Goal: Information Seeking & Learning: Learn about a topic

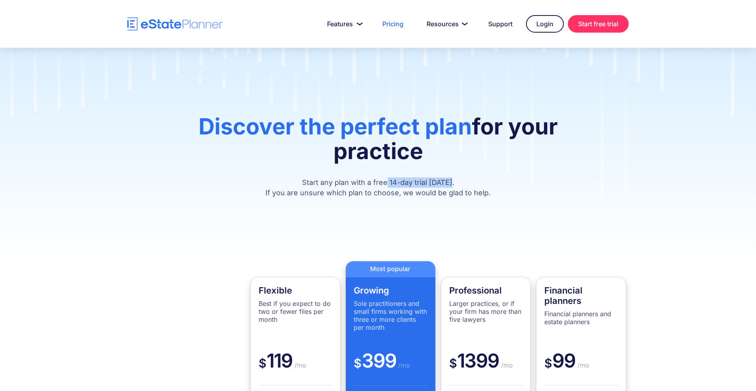
drag, startPoint x: 456, startPoint y: 181, endPoint x: 388, endPoint y: 181, distance: 67.6
click at [388, 181] on p "Start any plan with a free 14-day trial [DATE]. If you are unsure which plan to…" at bounding box center [378, 187] width 430 height 21
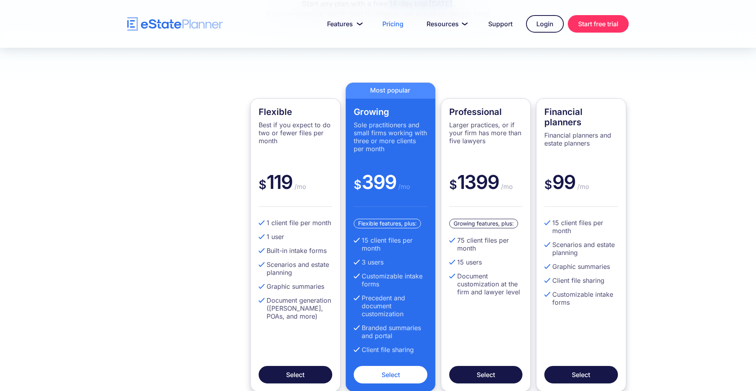
scroll to position [179, 0]
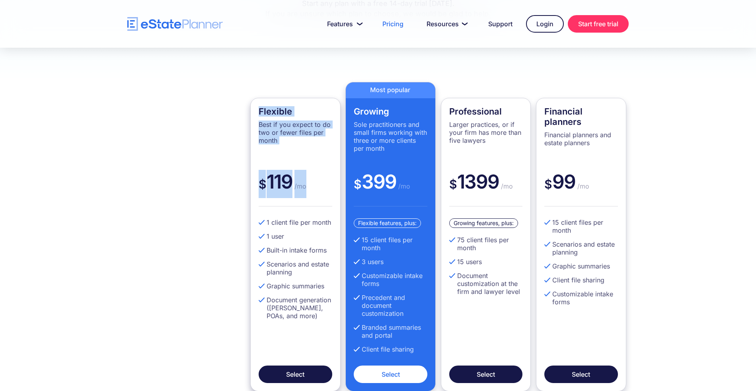
drag, startPoint x: 258, startPoint y: 111, endPoint x: 321, endPoint y: 181, distance: 93.7
click at [321, 181] on div "Flexible Best if you expect to do two or fewer files per month $ 119 /mo 1 clie…" at bounding box center [295, 245] width 90 height 294
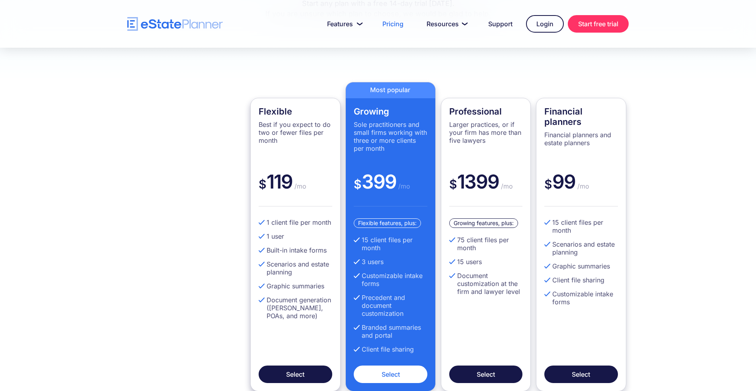
click at [283, 212] on div "Flexible Best if you expect to do two or fewer files per month $ 119 /mo 1 clie…" at bounding box center [295, 245] width 90 height 294
drag, startPoint x: 363, startPoint y: 181, endPoint x: 405, endPoint y: 181, distance: 42.2
click at [405, 181] on div "$ 399 /mo" at bounding box center [391, 188] width 74 height 37
drag, startPoint x: 266, startPoint y: 225, endPoint x: 271, endPoint y: 225, distance: 4.8
click at [271, 225] on li "1 client file per month" at bounding box center [296, 222] width 74 height 8
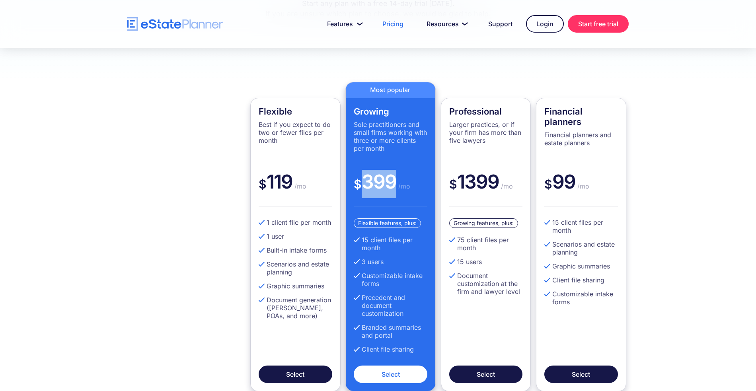
drag, startPoint x: 360, startPoint y: 179, endPoint x: 398, endPoint y: 178, distance: 37.4
click at [398, 178] on div "$ 399 /mo" at bounding box center [391, 188] width 74 height 37
drag, startPoint x: 361, startPoint y: 238, endPoint x: 398, endPoint y: 248, distance: 38.4
click at [398, 248] on li "15 client files per month" at bounding box center [391, 244] width 74 height 16
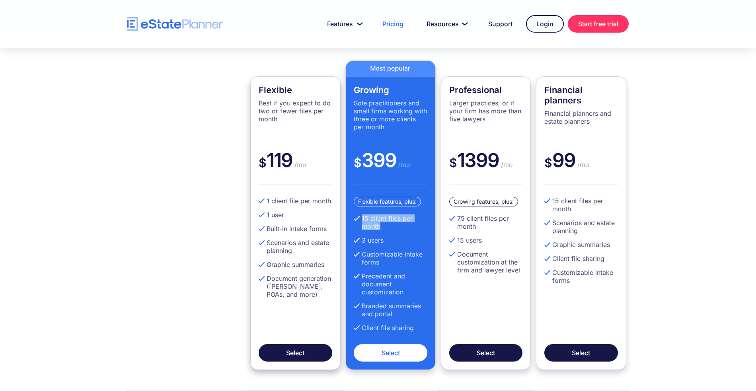
scroll to position [201, 0]
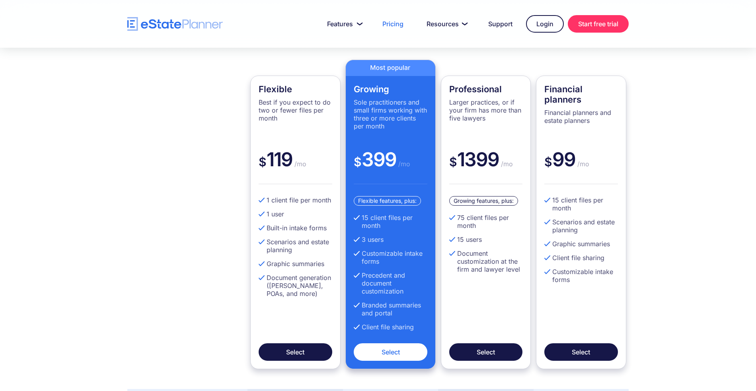
click at [416, 232] on ul "15 client files per month 3 users Customizable intake forms Precedent and docum…" at bounding box center [391, 275] width 74 height 123
drag, startPoint x: 266, startPoint y: 198, endPoint x: 334, endPoint y: 200, distance: 68.0
click at [334, 200] on div "Flexible Best if you expect to do two or fewer files per month $ 119 /mo 1 clie…" at bounding box center [295, 223] width 90 height 294
click at [282, 202] on li "1 client file per month" at bounding box center [296, 200] width 74 height 8
drag, startPoint x: 291, startPoint y: 158, endPoint x: 265, endPoint y: 160, distance: 26.3
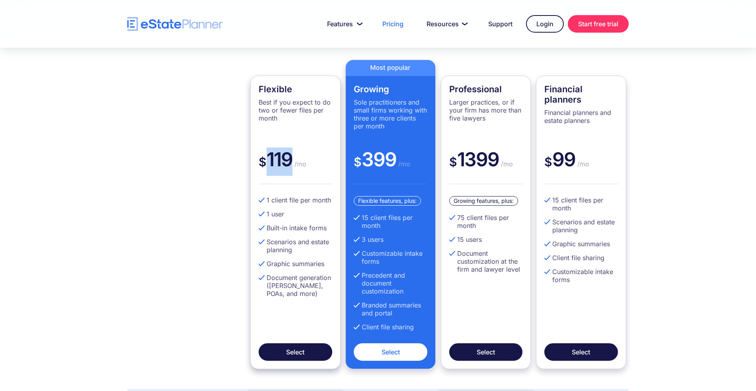
click at [265, 160] on div "$ 119 /mo" at bounding box center [296, 166] width 74 height 37
click at [266, 201] on li "1 client file per month" at bounding box center [296, 200] width 74 height 8
drag, startPoint x: 292, startPoint y: 155, endPoint x: 268, endPoint y: 164, distance: 25.8
click at [268, 164] on div "$ 119 /mo" at bounding box center [296, 166] width 74 height 37
click at [292, 180] on div "$ 119 /mo" at bounding box center [296, 166] width 74 height 37
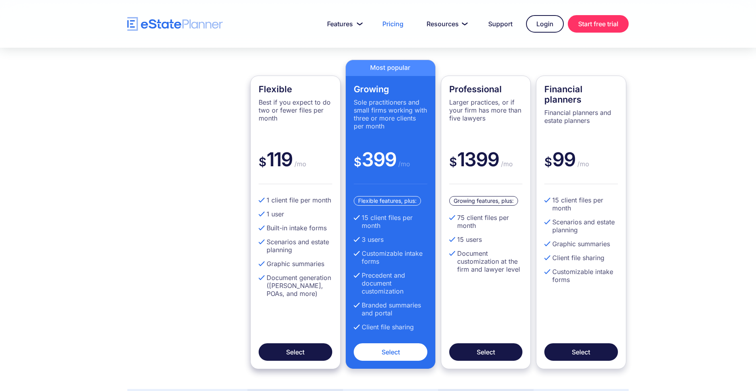
scroll to position [0, 0]
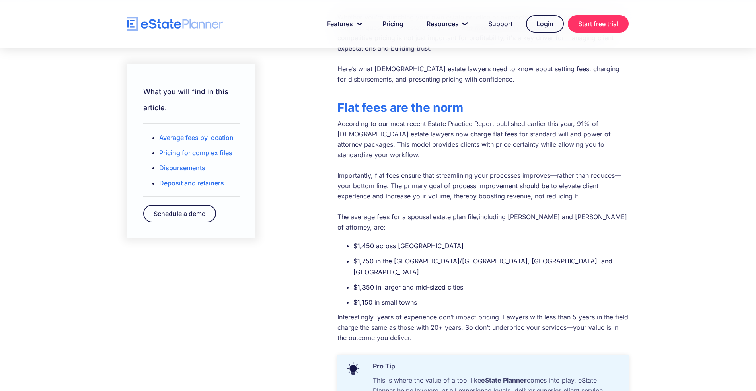
scroll to position [209, 0]
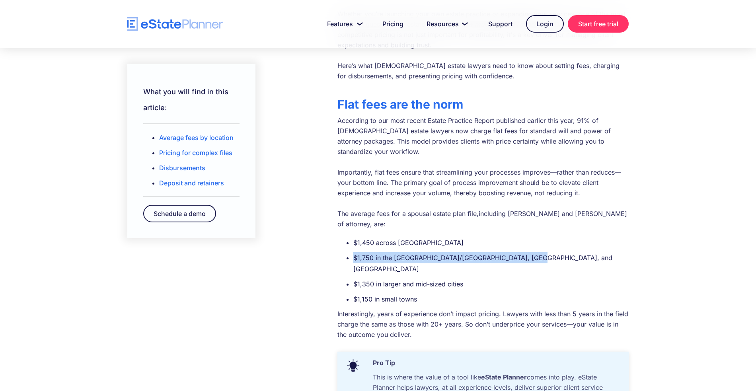
drag, startPoint x: 354, startPoint y: 237, endPoint x: 540, endPoint y: 239, distance: 186.1
click at [540, 252] on li "$1,750 in the Toronto/GTA, Metro Vancouver, and Calgary" at bounding box center [490, 263] width 275 height 22
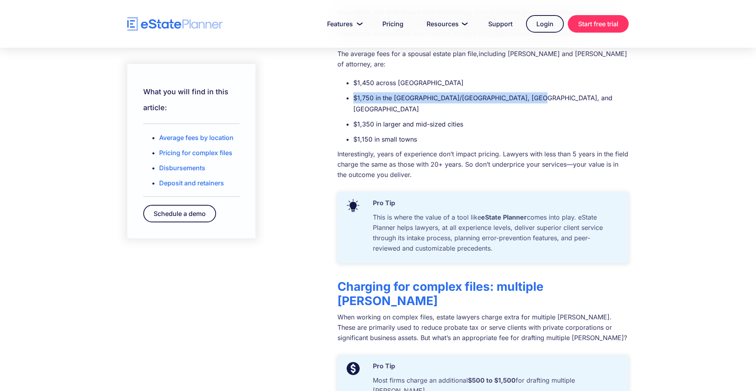
scroll to position [402, 0]
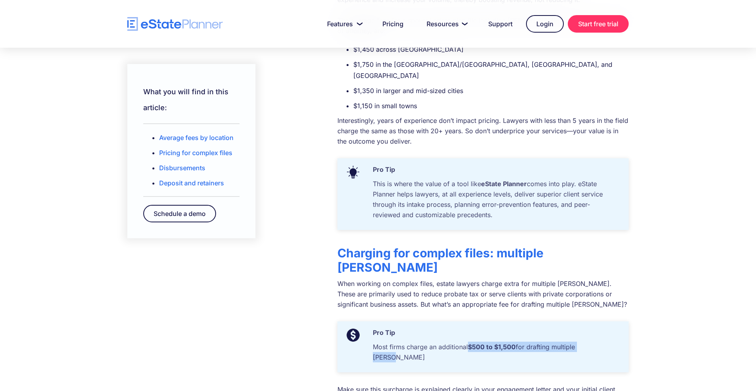
drag, startPoint x: 602, startPoint y: 301, endPoint x: 471, endPoint y: 303, distance: 130.9
click at [471, 342] on p "Most firms charge an additional $500 to $1,500 for drafting multiple wills" at bounding box center [495, 354] width 252 height 25
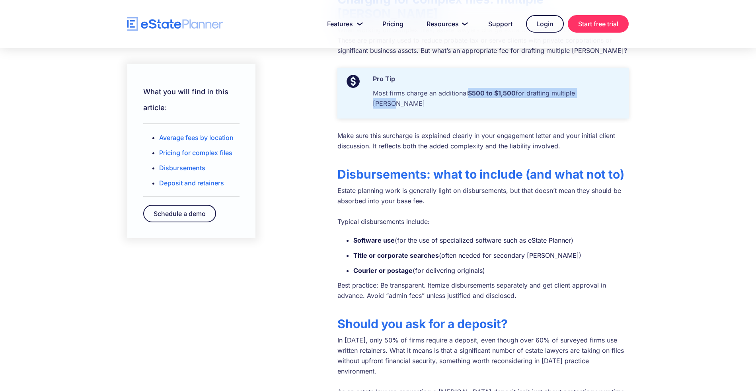
scroll to position [654, 0]
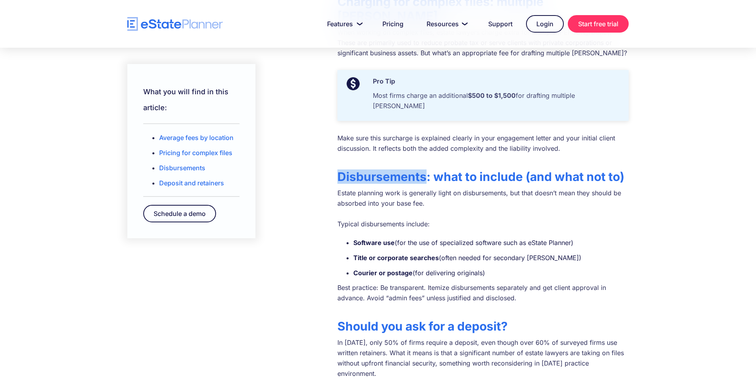
drag, startPoint x: 337, startPoint y: 117, endPoint x: 428, endPoint y: 116, distance: 90.3
click at [428, 169] on strong "Disbursements: what to include (and what not to)" at bounding box center [480, 176] width 287 height 14
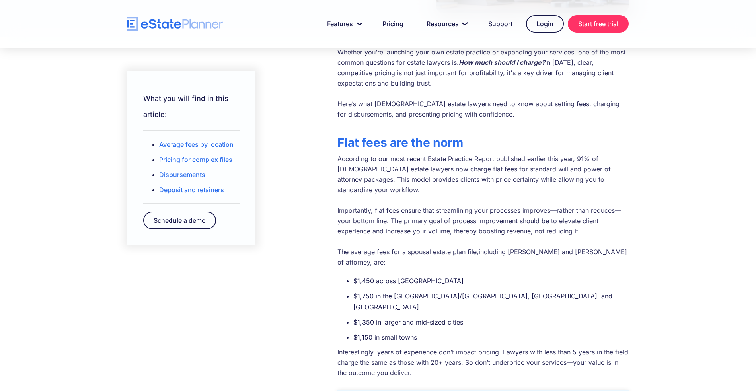
scroll to position [128, 0]
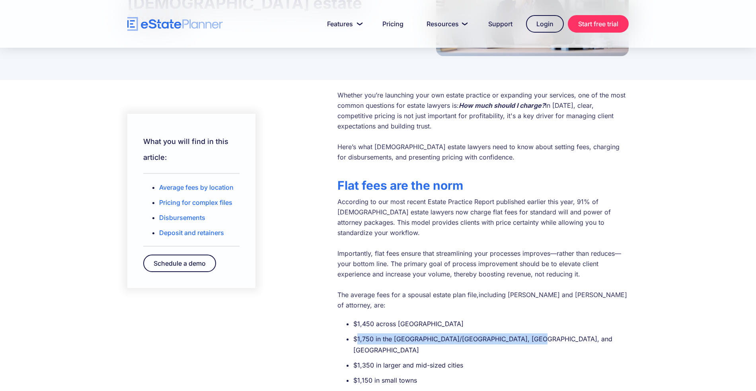
drag, startPoint x: 534, startPoint y: 318, endPoint x: 355, endPoint y: 316, distance: 178.6
click at [355, 333] on li "$1,750 in the Toronto/GTA, Metro Vancouver, and Calgary" at bounding box center [490, 344] width 275 height 22
